Goal: Task Accomplishment & Management: Manage account settings

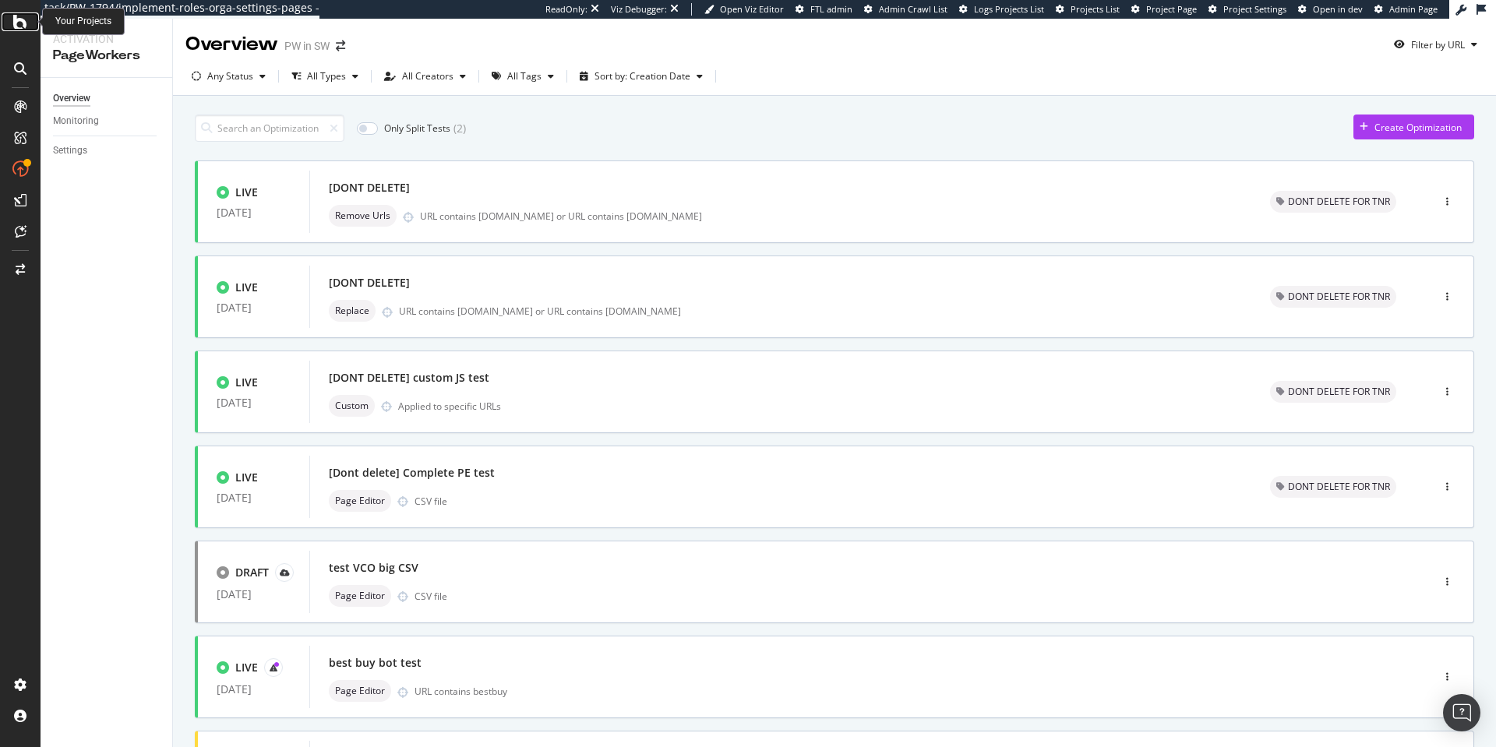
click at [13, 28] on icon at bounding box center [20, 21] width 14 height 19
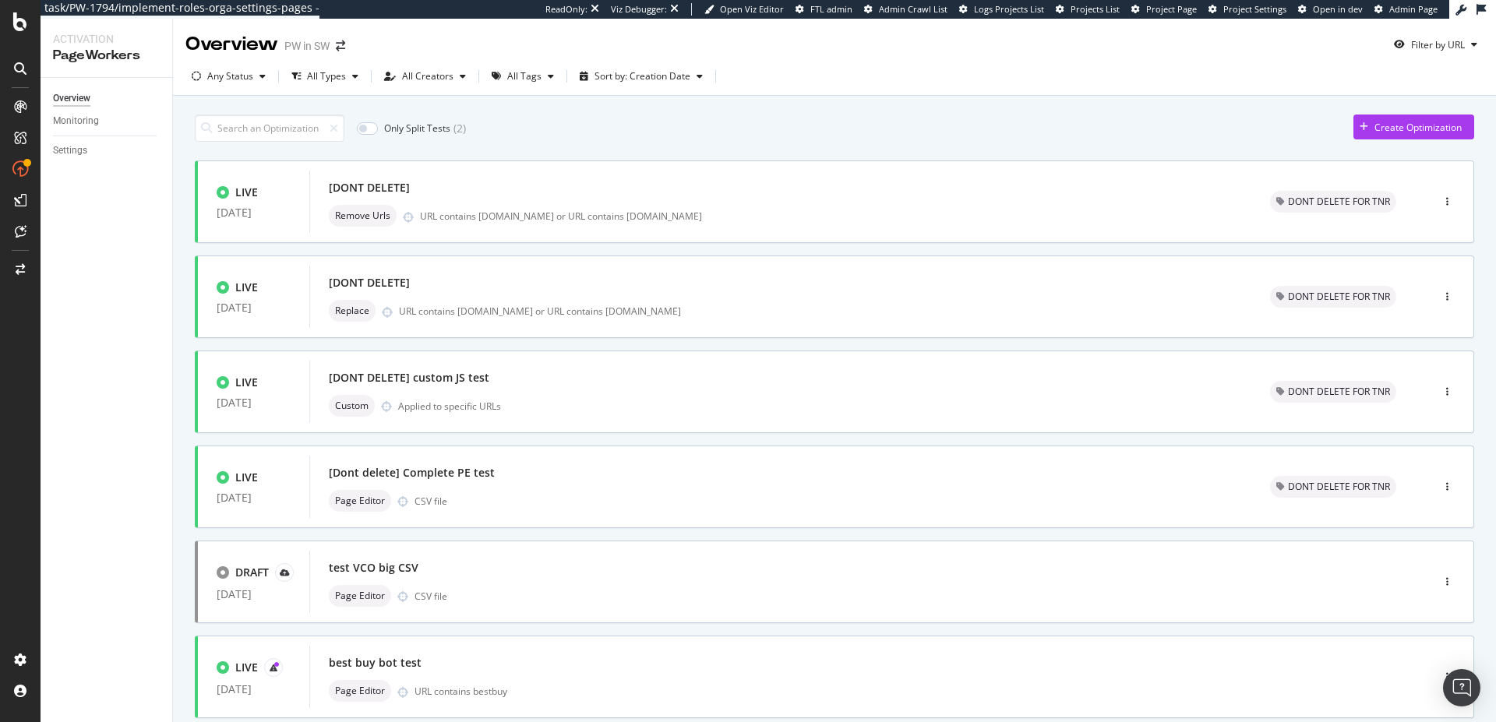
click at [847, 101] on div "Only Split Tests ( 2 ) Create Optimization LIVE [DATE] [DONT DELETE] Remove Url…" at bounding box center [834, 647] width 1323 height 1103
click at [788, 106] on div "Only Split Tests ( 2 ) Create Optimization LIVE [DATE] [DONT DELETE] Remove Url…" at bounding box center [834, 647] width 1323 height 1103
click at [640, 480] on div "[Dont delete] Complete PE test" at bounding box center [781, 473] width 904 height 22
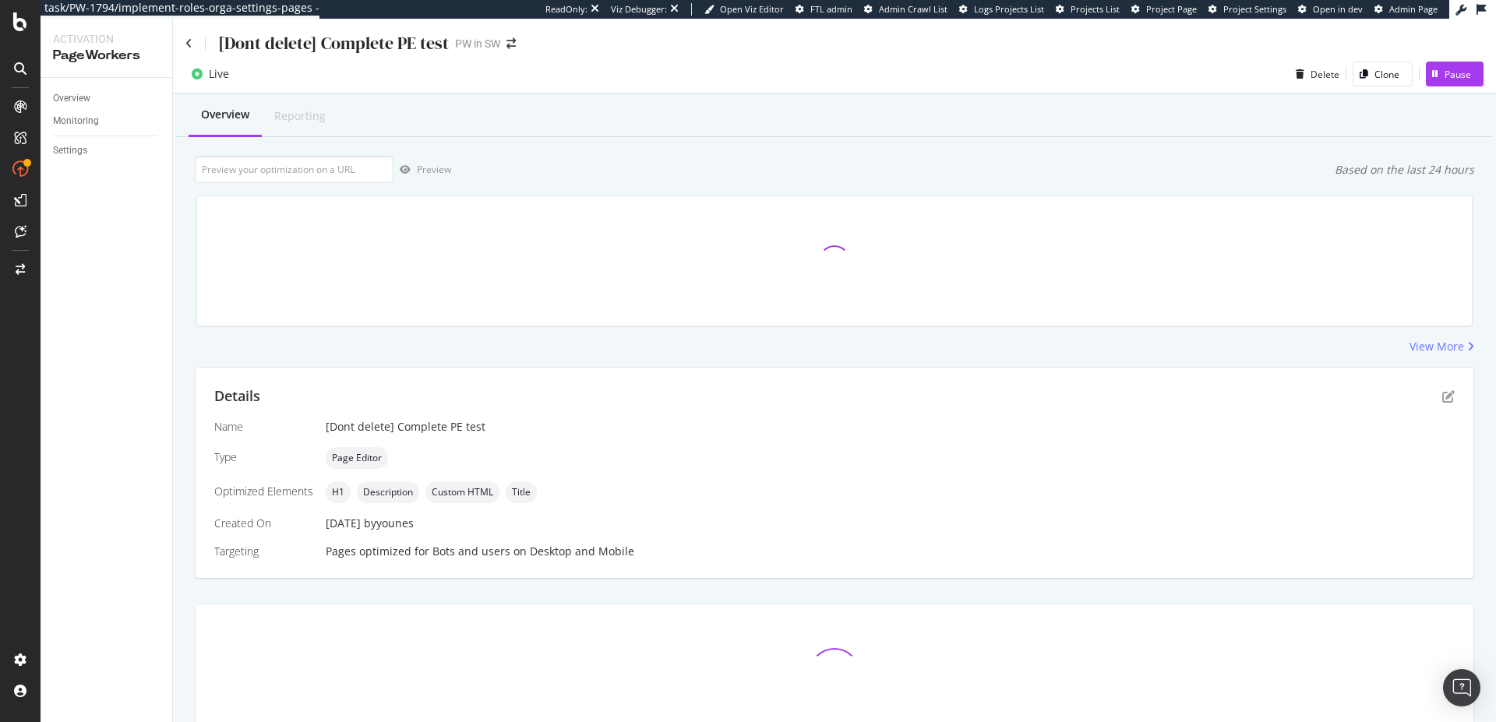
click at [194, 39] on div "[Dont delete] Complete PE test" at bounding box center [316, 43] width 263 height 24
click at [189, 39] on icon at bounding box center [188, 43] width 7 height 11
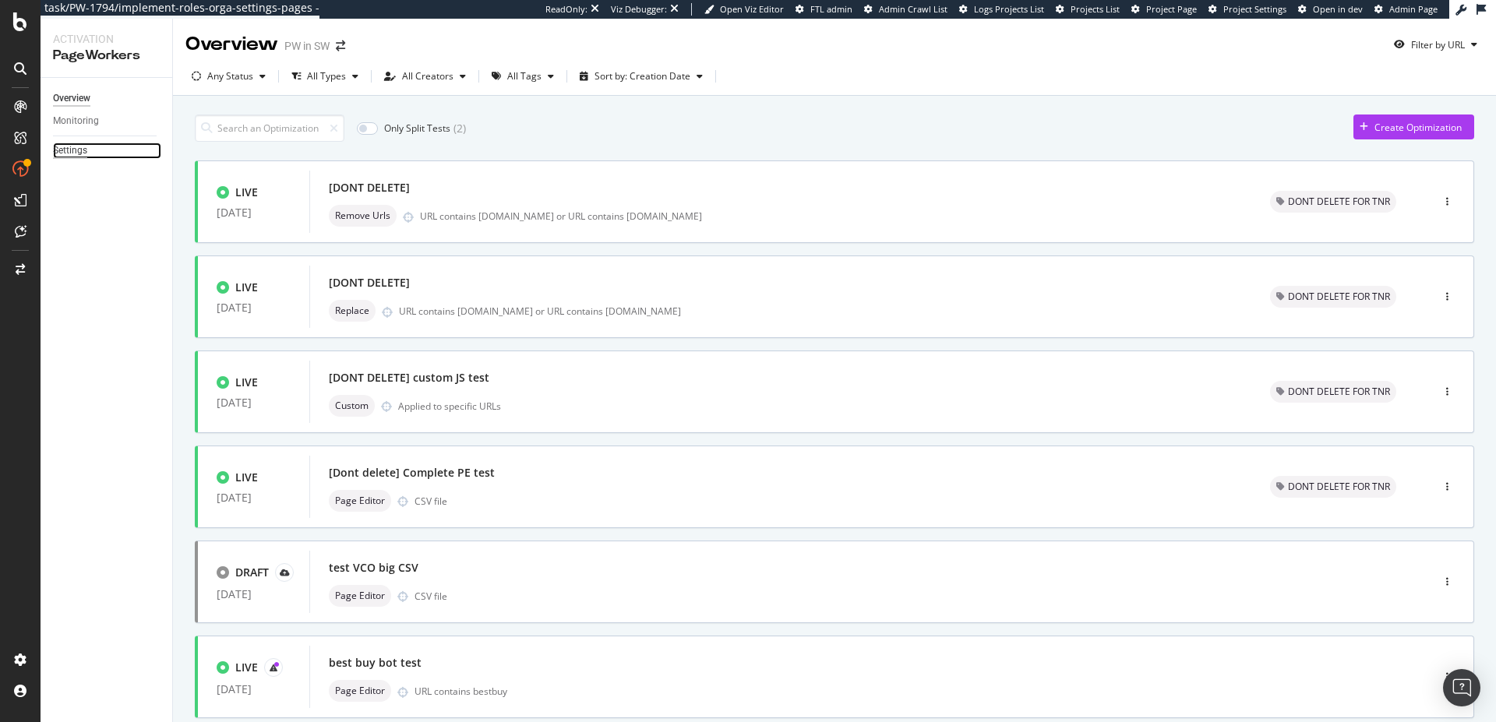
click at [64, 154] on div "Settings" at bounding box center [70, 151] width 34 height 16
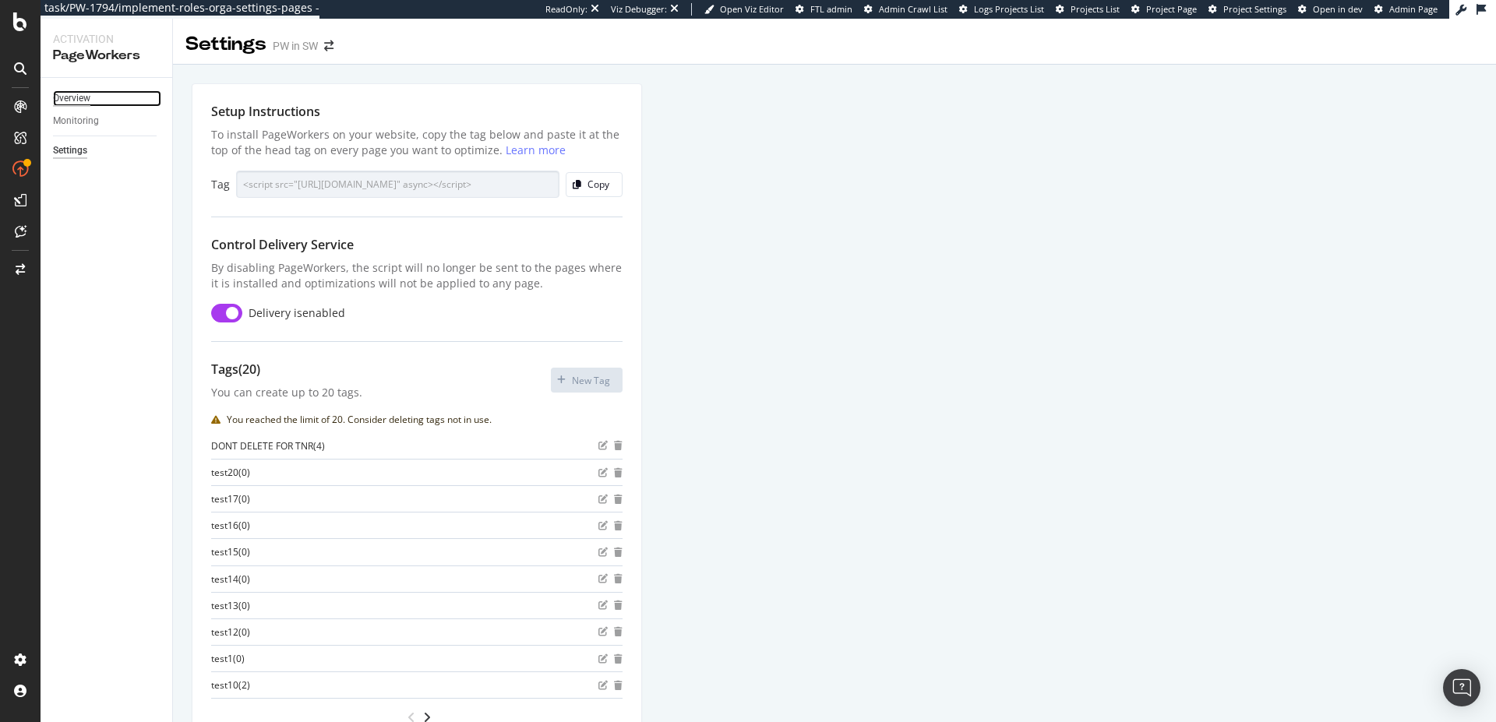
click at [84, 102] on div "Overview" at bounding box center [71, 98] width 37 height 16
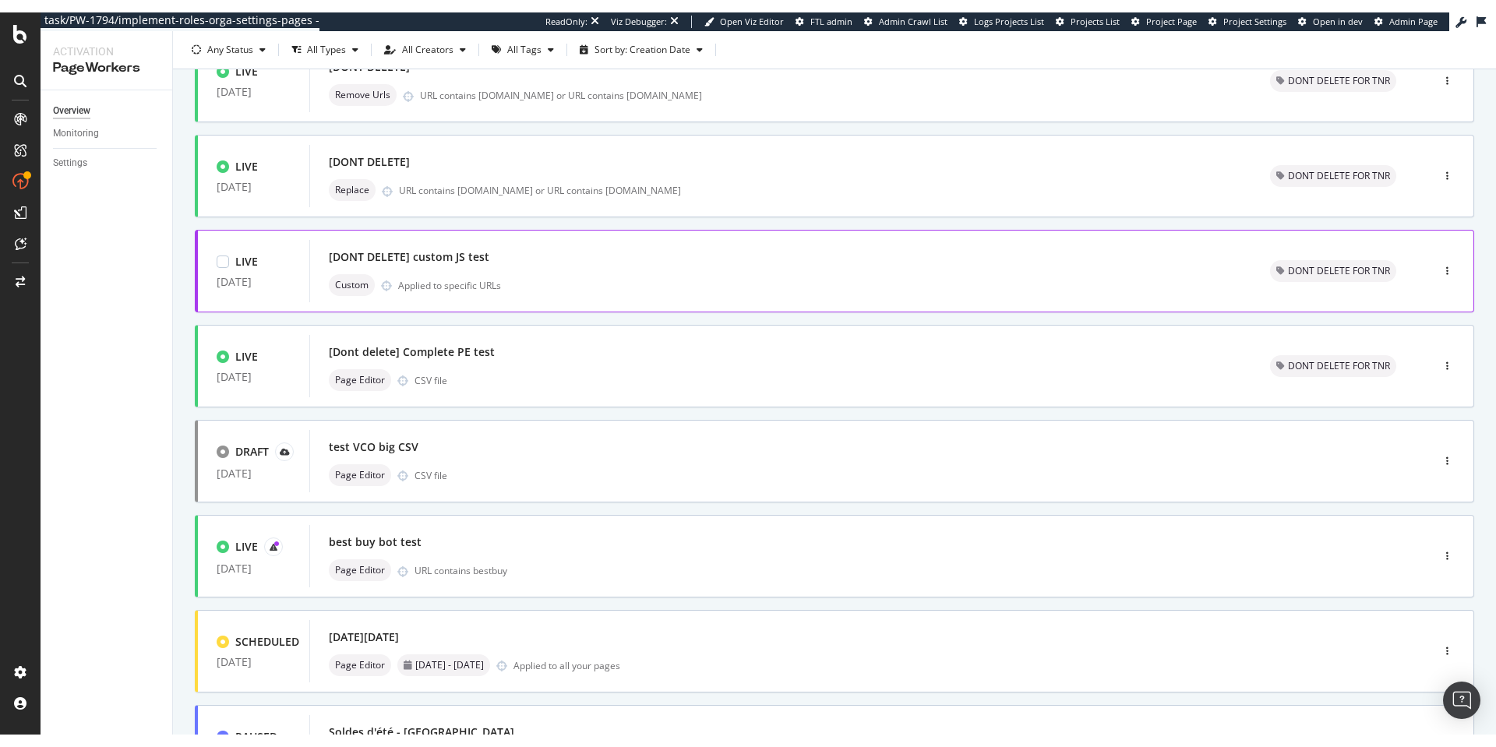
scroll to position [177, 0]
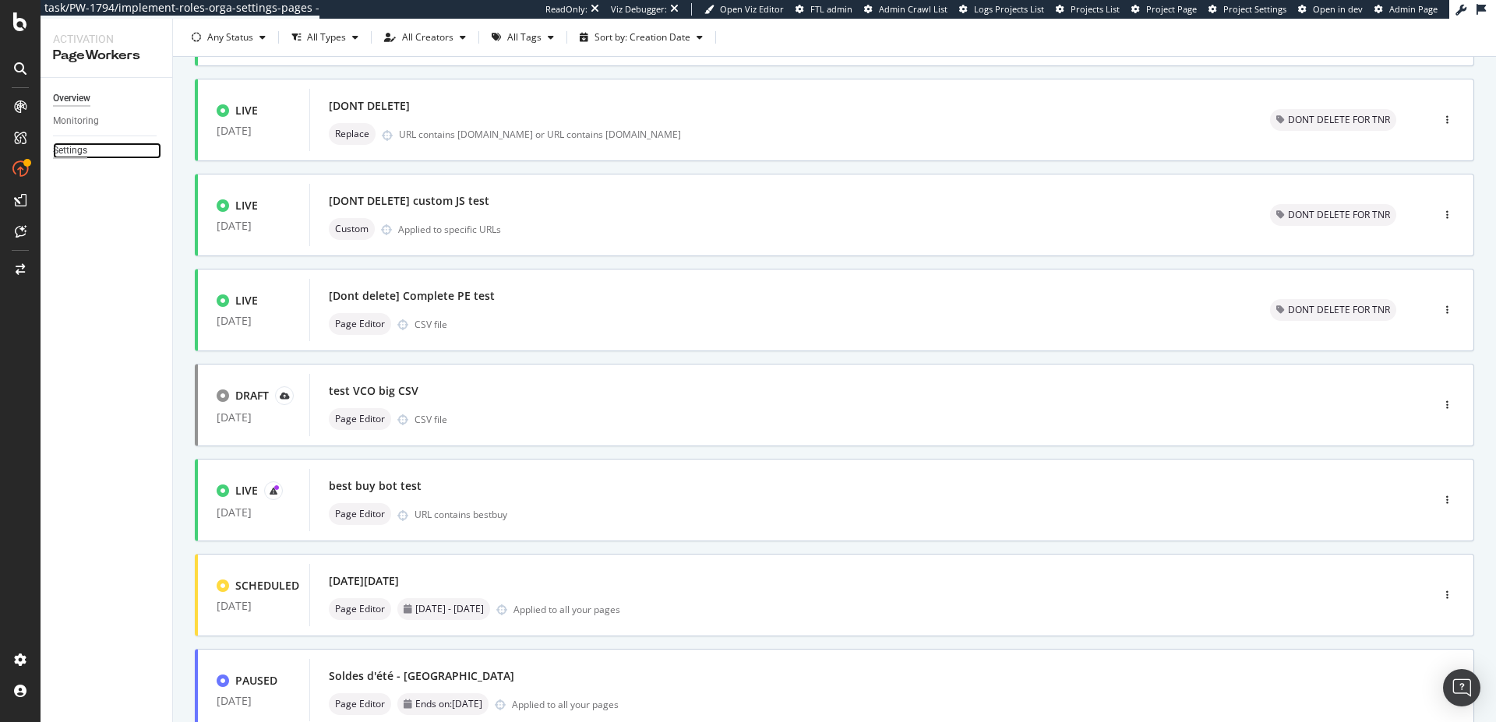
click at [70, 145] on div "Settings" at bounding box center [70, 151] width 34 height 16
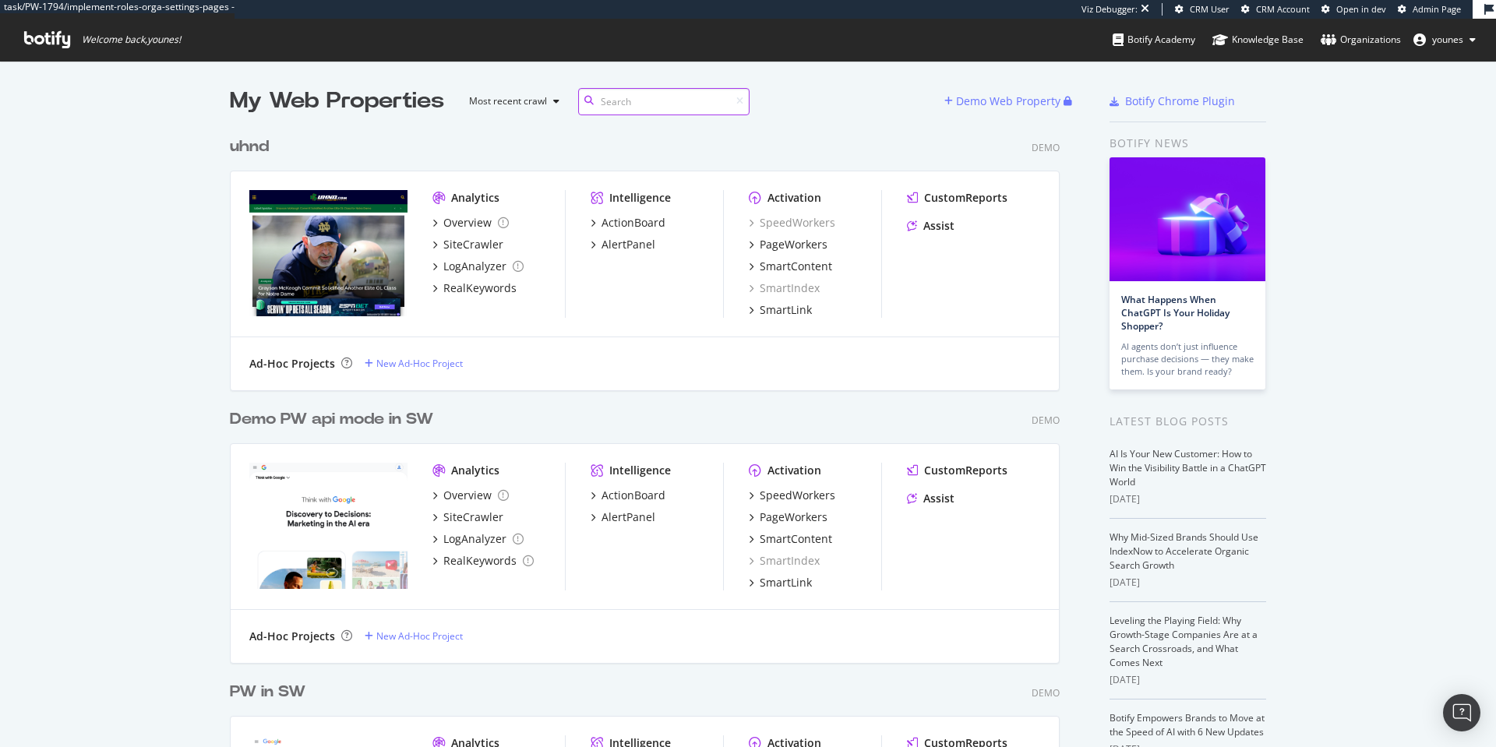
scroll to position [1079, 830]
click at [629, 98] on input at bounding box center [663, 101] width 171 height 27
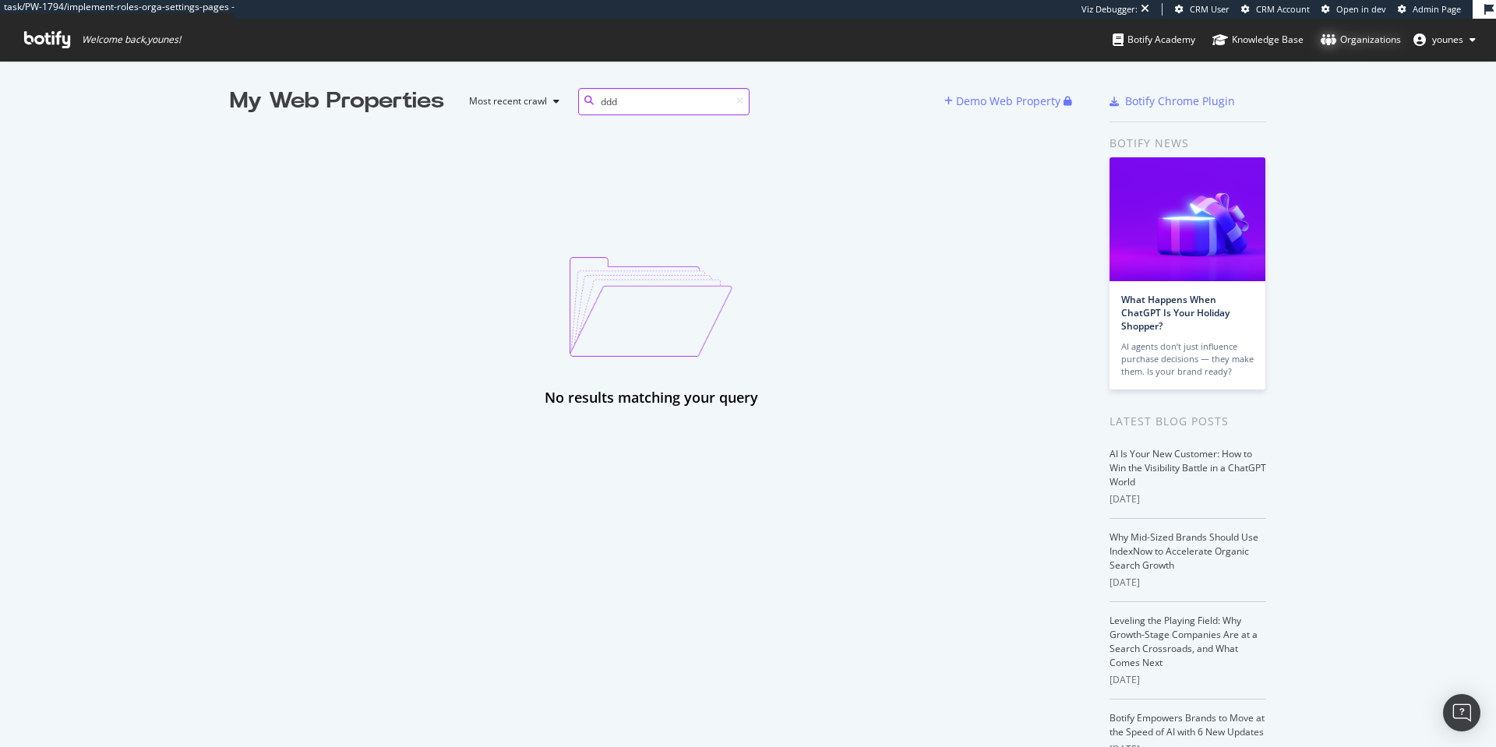
type input "ddd"
click at [1373, 43] on div "Organizations" at bounding box center [1360, 40] width 80 height 16
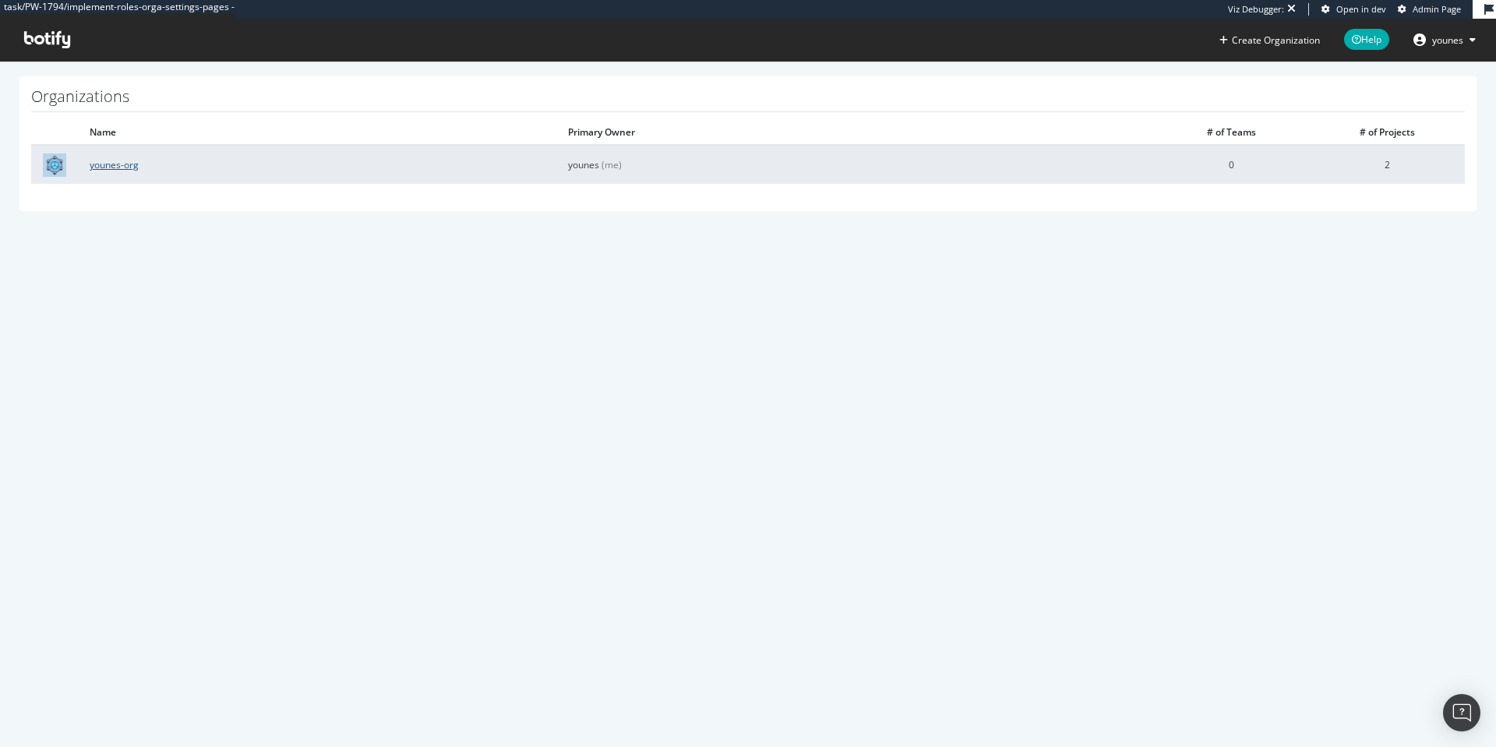
click at [134, 163] on link "younes-org" at bounding box center [114, 164] width 49 height 13
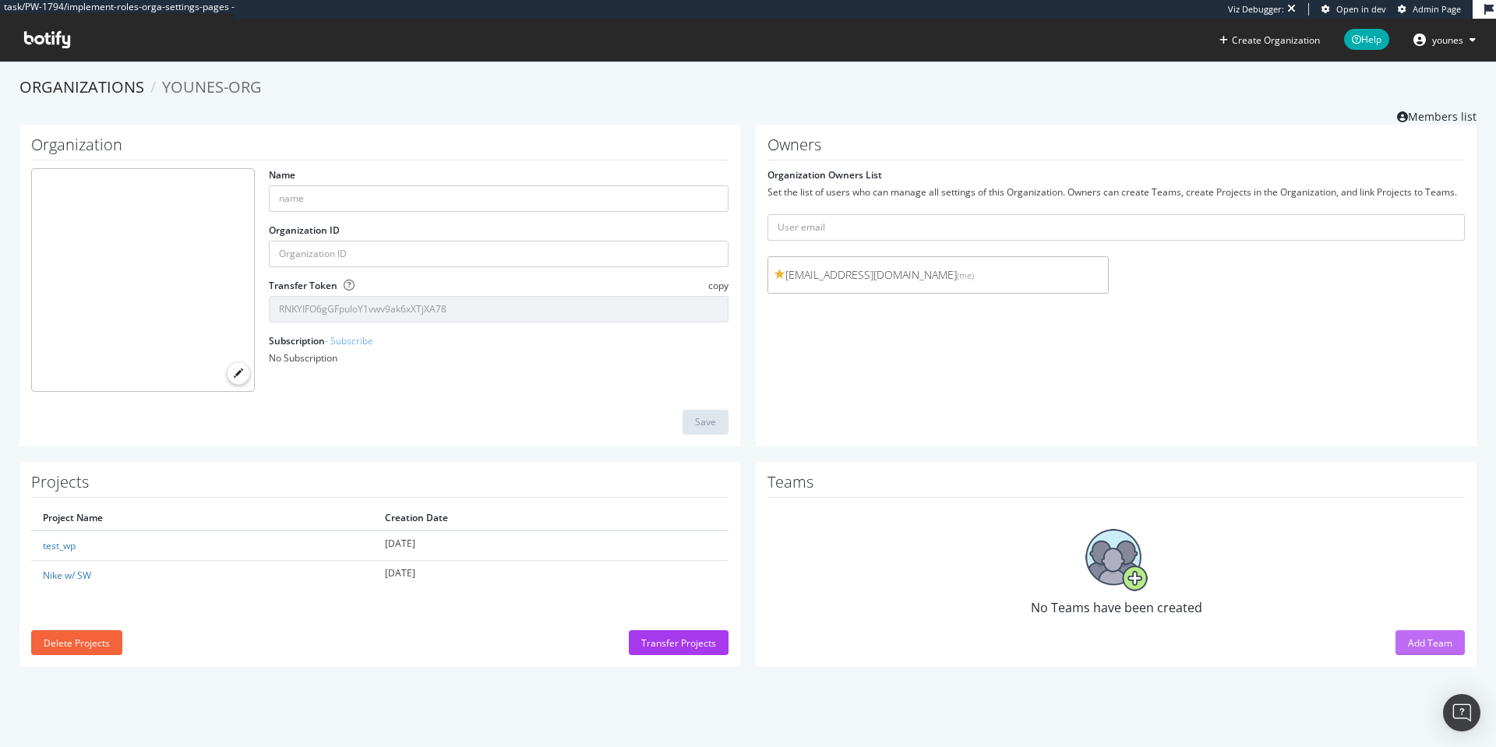
click at [1428, 636] on div "Add Team" at bounding box center [1430, 642] width 44 height 13
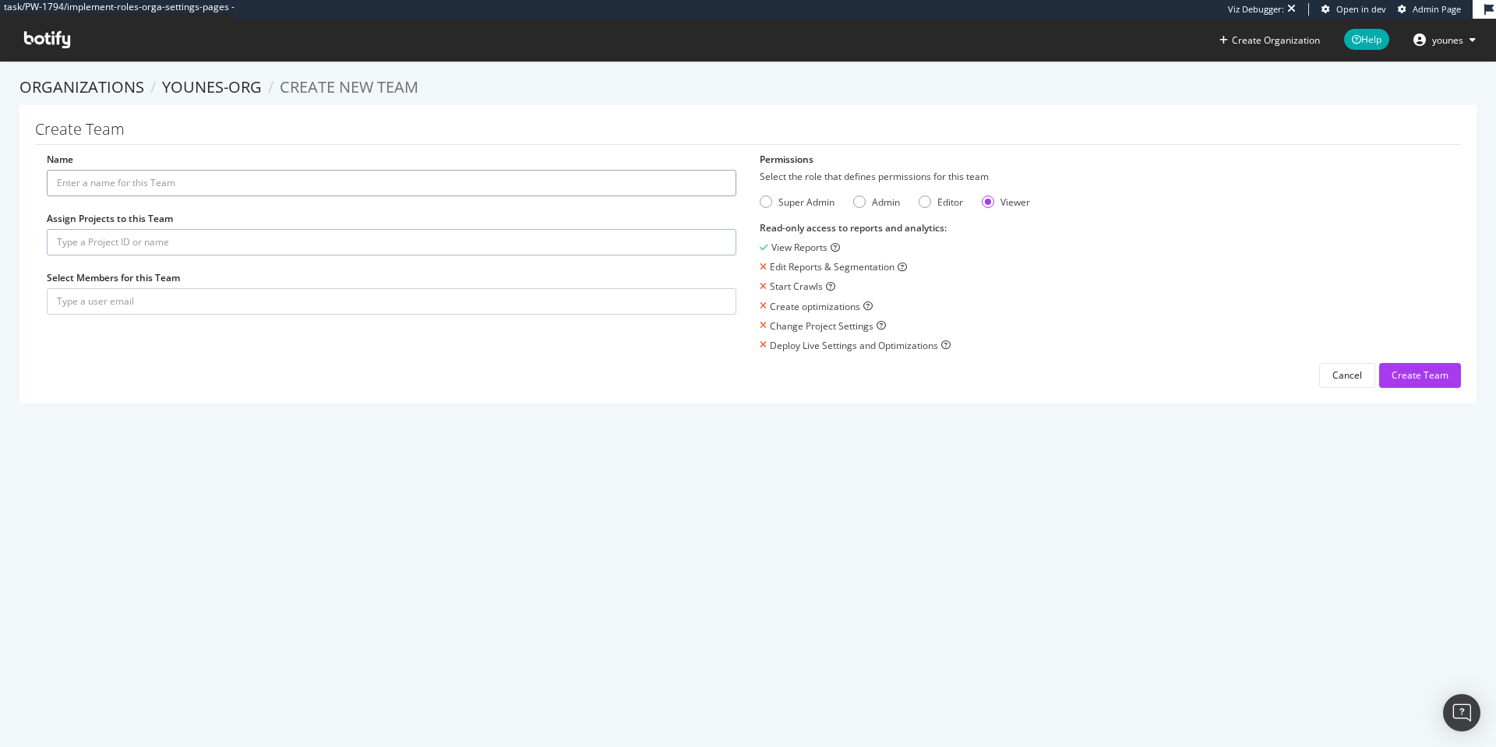
click at [150, 182] on input "Name" at bounding box center [391, 183] width 689 height 26
click at [131, 247] on input "text" at bounding box center [391, 242] width 689 height 26
click at [112, 305] on input "text" at bounding box center [391, 301] width 689 height 26
drag, startPoint x: 407, startPoint y: 279, endPoint x: 887, endPoint y: 495, distance: 526.2
click at [887, 495] on div "task/PW-1794/implement-roles-orga-settings-pages - Viz Debugger: Open in dev Ad…" at bounding box center [748, 373] width 1496 height 747
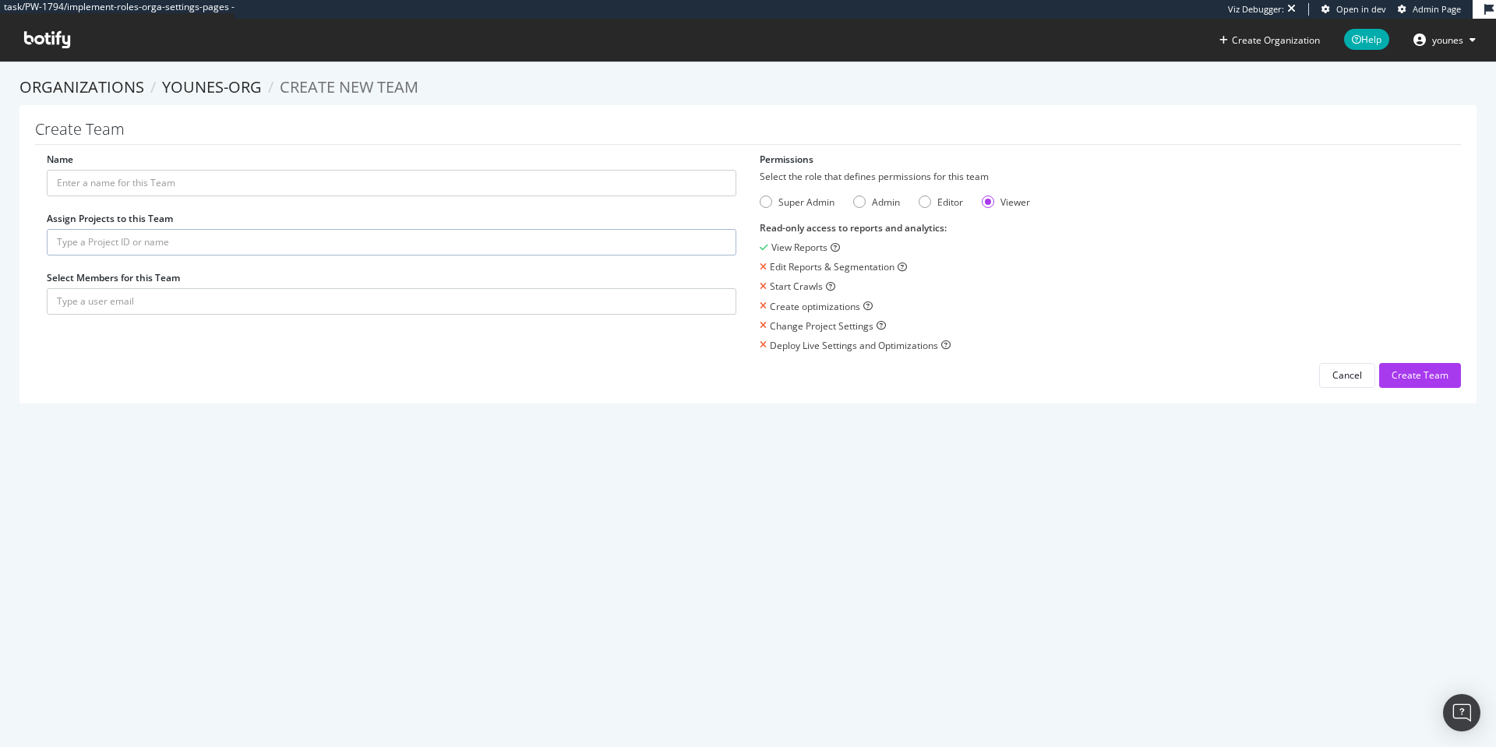
click at [1353, 9] on span "Open in dev" at bounding box center [1361, 9] width 50 height 12
click at [236, 85] on link "younes-org" at bounding box center [212, 86] width 100 height 21
